Goal: Information Seeking & Learning: Learn about a topic

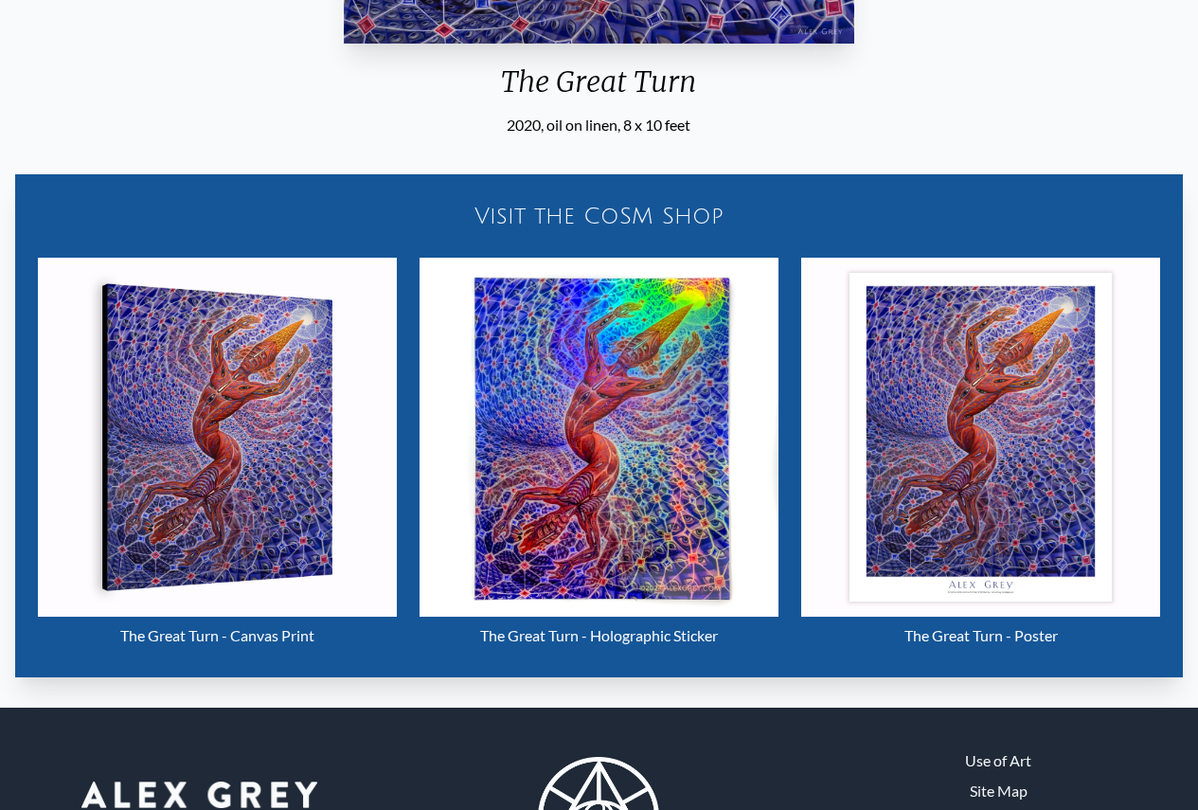
scroll to position [938, 0]
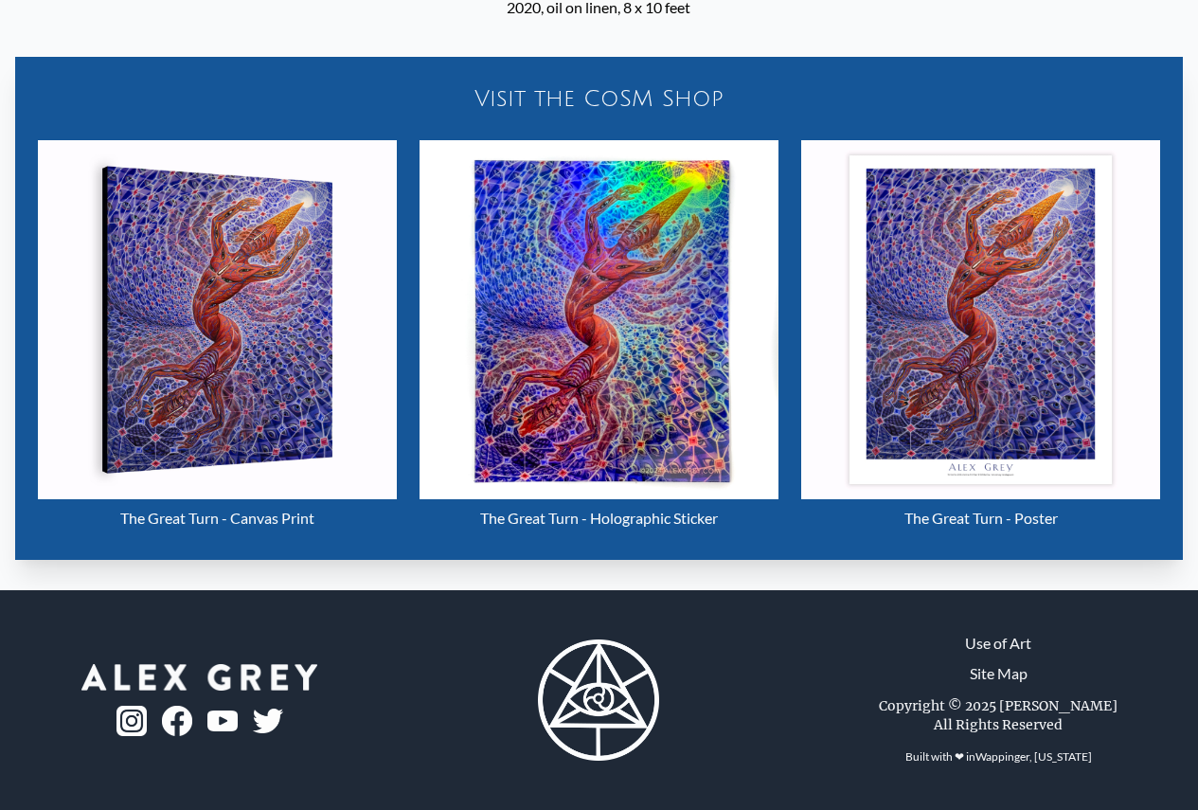
click at [580, 271] on img "29 / 33" at bounding box center [599, 319] width 359 height 359
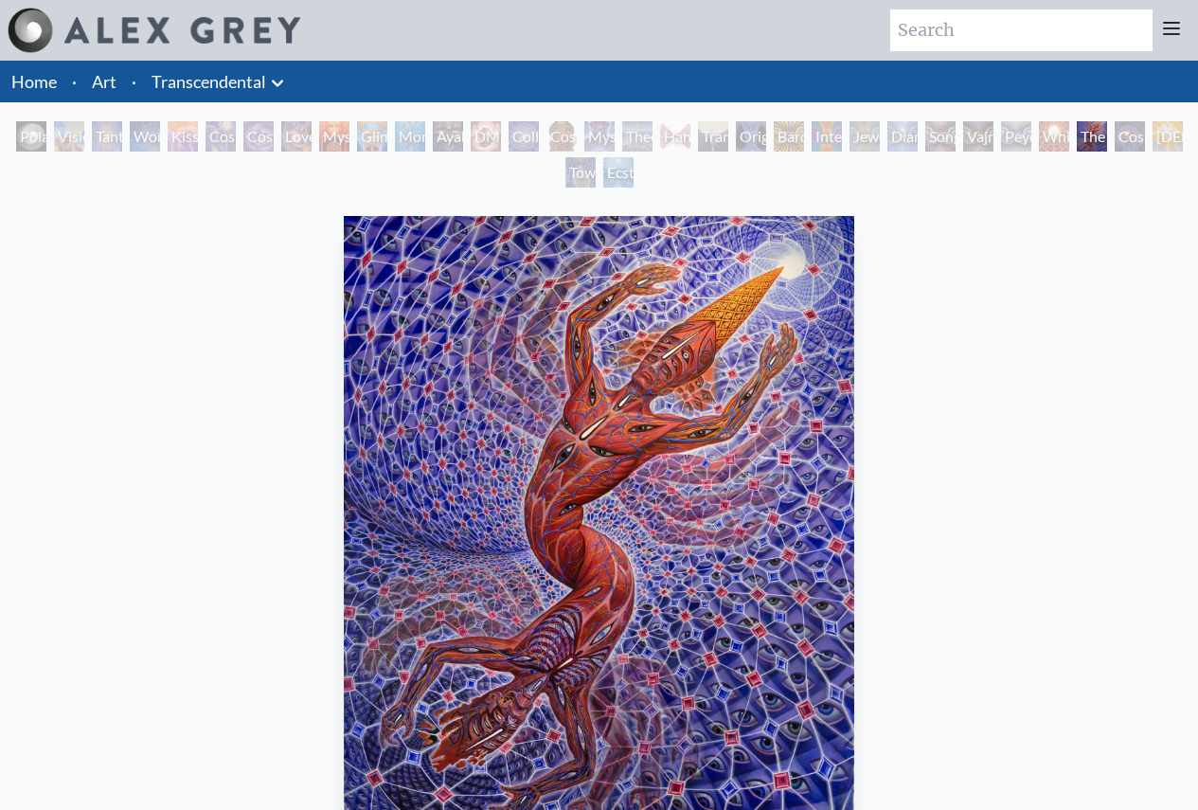
click at [670, 397] on img "29 / 33" at bounding box center [599, 540] width 510 height 648
